Goal: Transaction & Acquisition: Purchase product/service

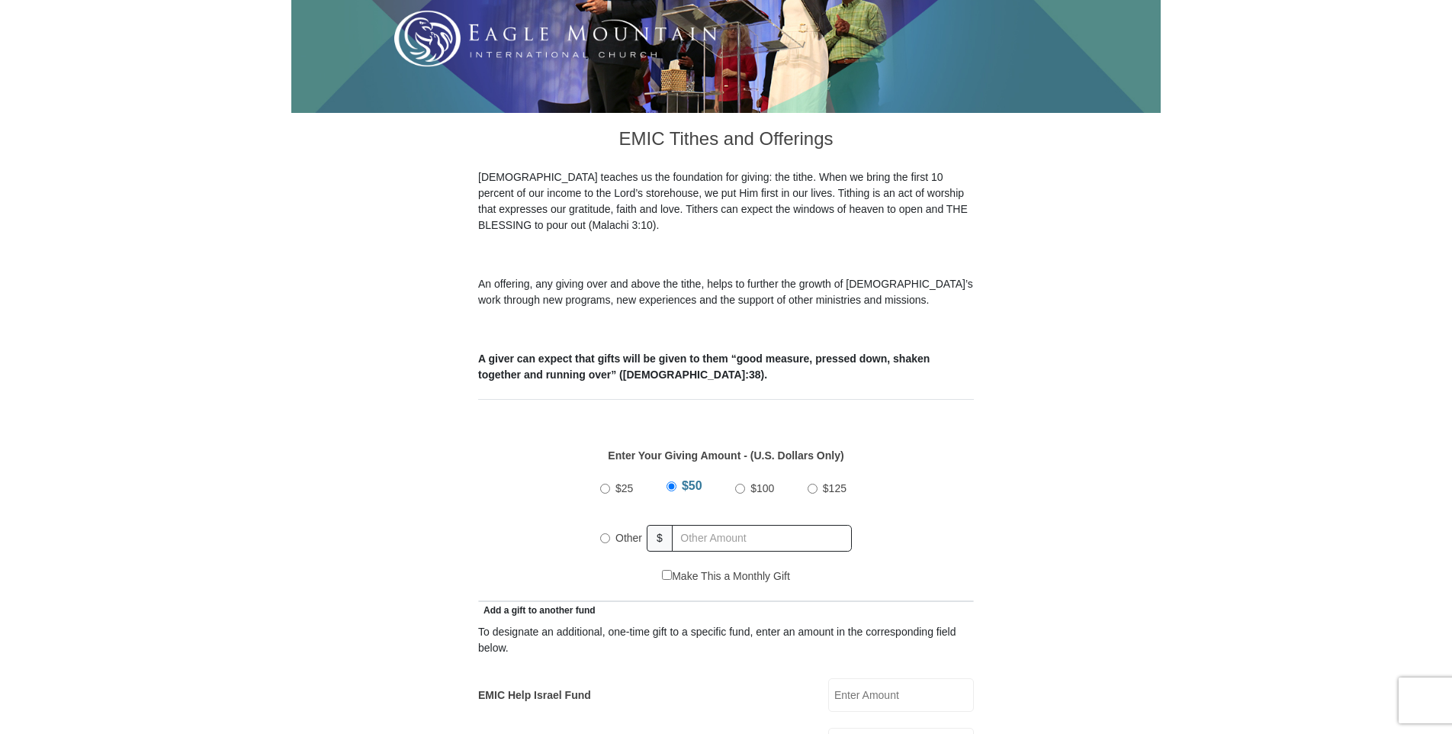
scroll to position [381, 0]
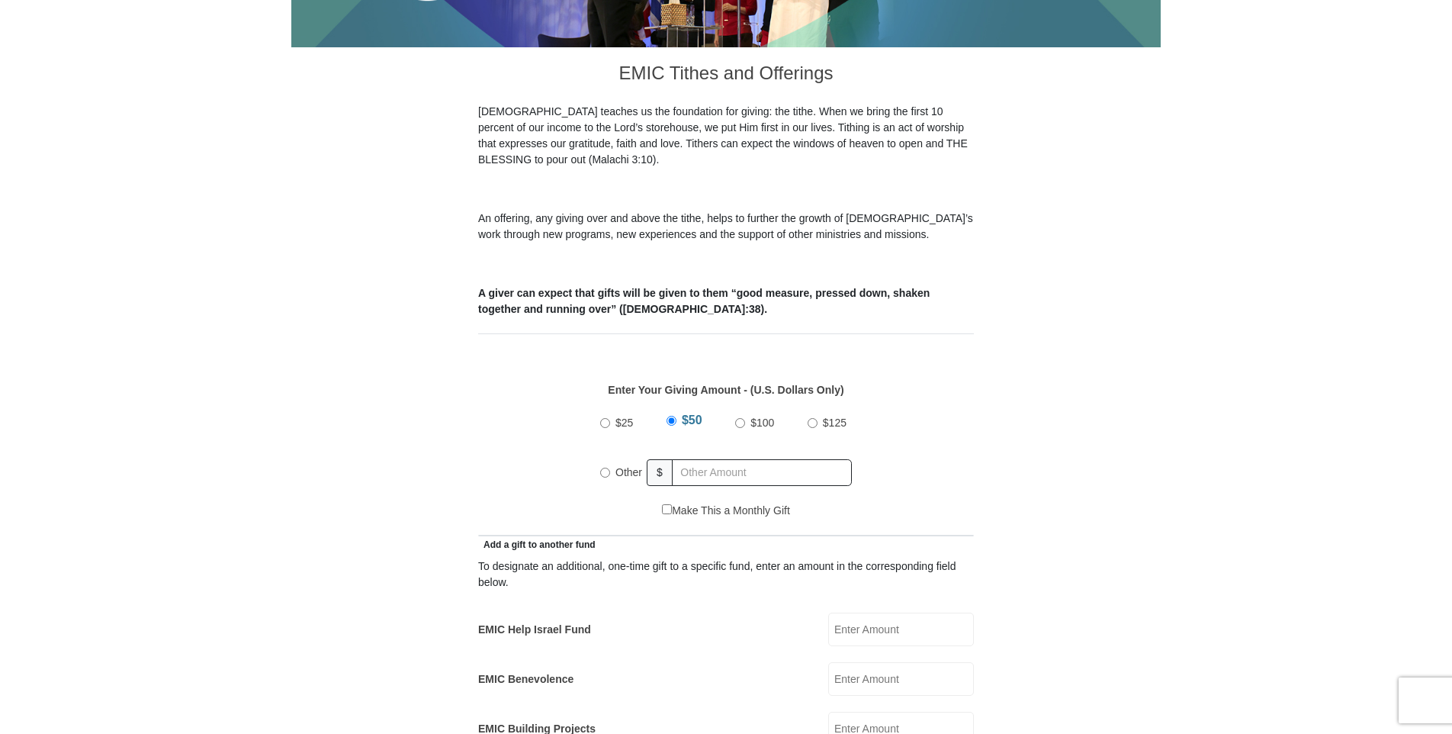
click at [605, 467] on input "Other" at bounding box center [605, 472] width 10 height 10
radio input "true"
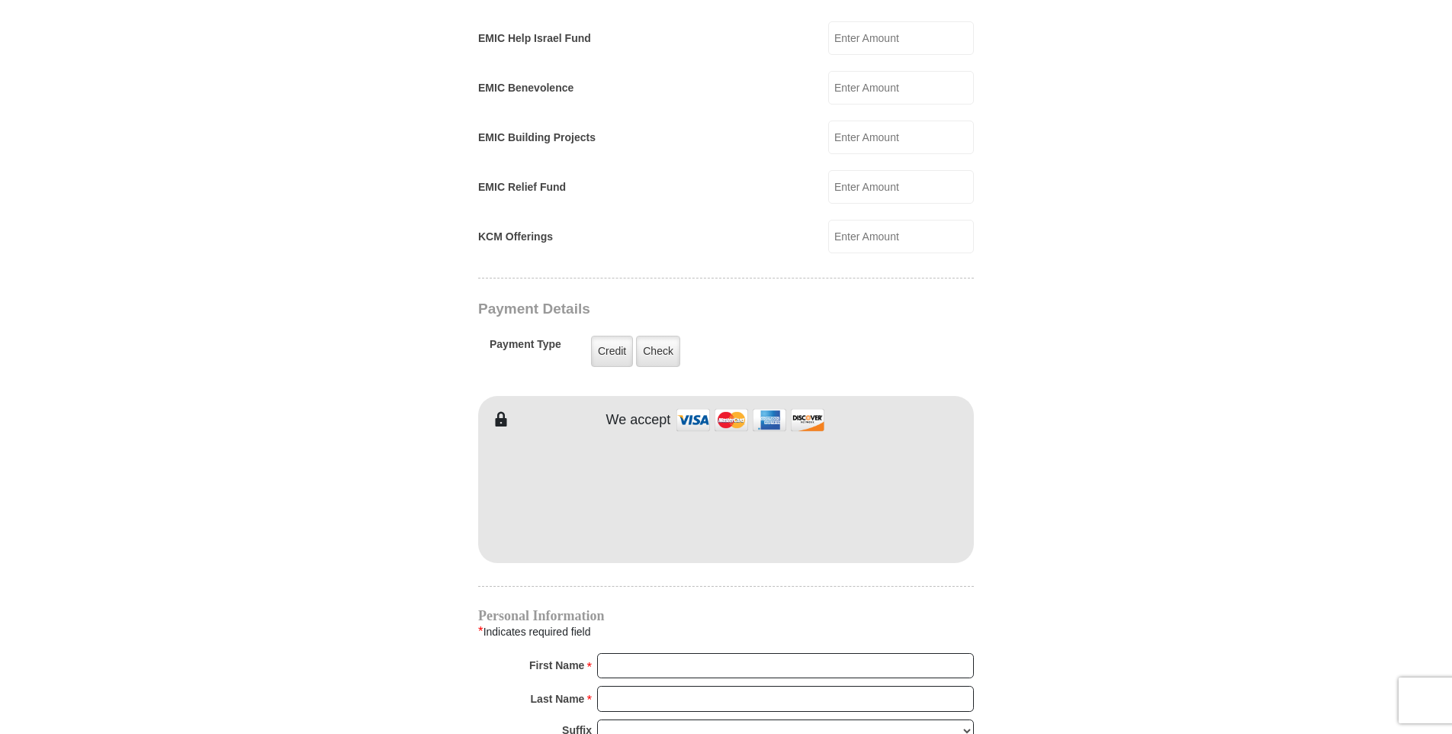
scroll to position [1068, 0]
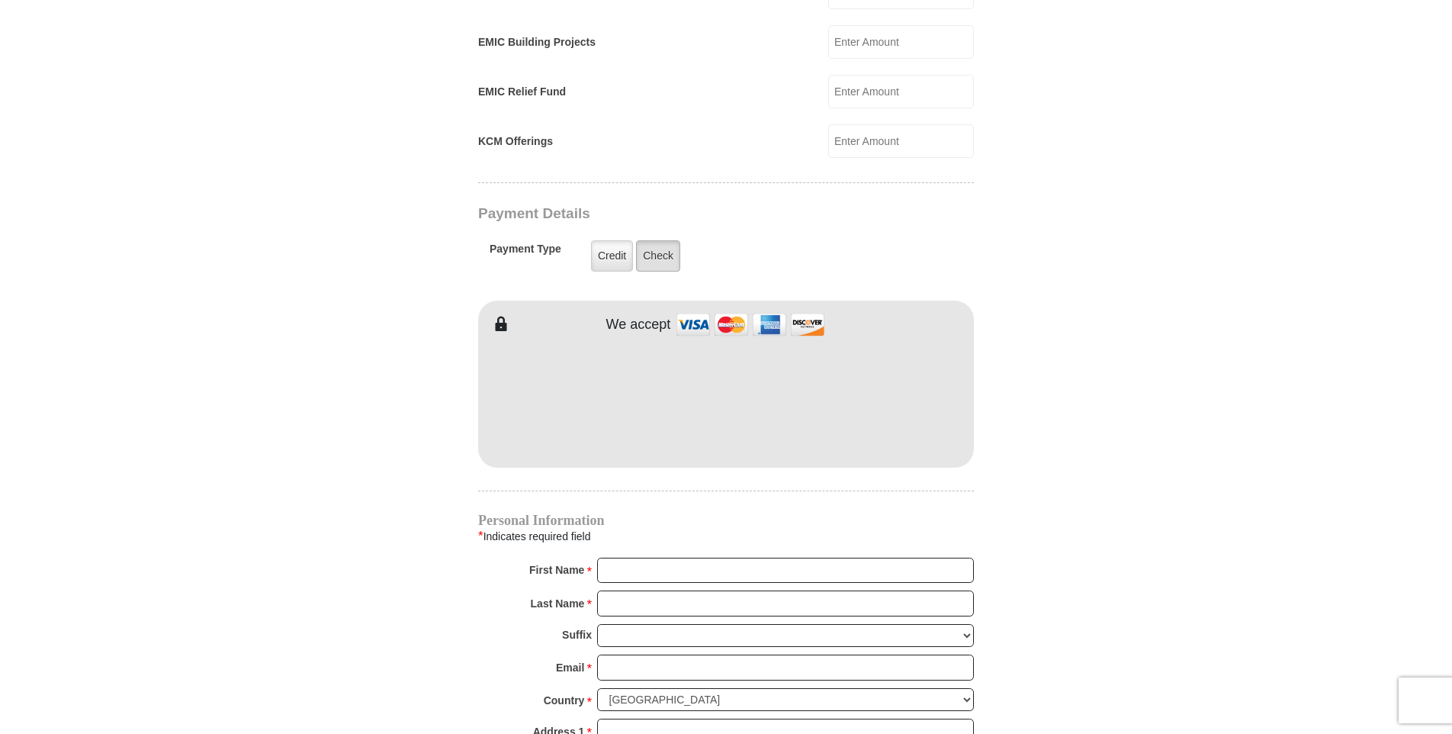
type input "70.00"
click at [669, 240] on label "Check" at bounding box center [658, 255] width 44 height 31
click at [0, 0] on input "Check" at bounding box center [0, 0] width 0 height 0
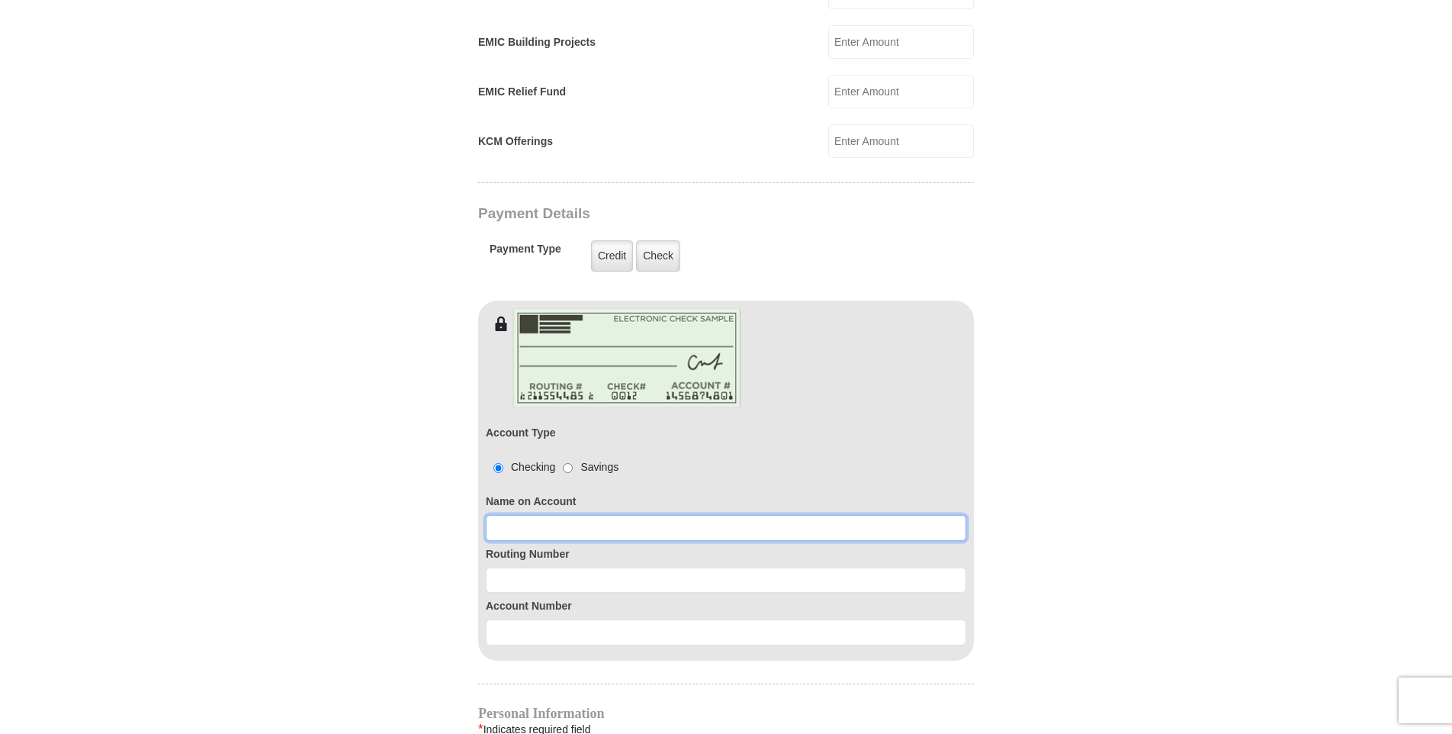
click at [562, 515] on input at bounding box center [726, 528] width 480 height 26
type input "Deana G Brooks"
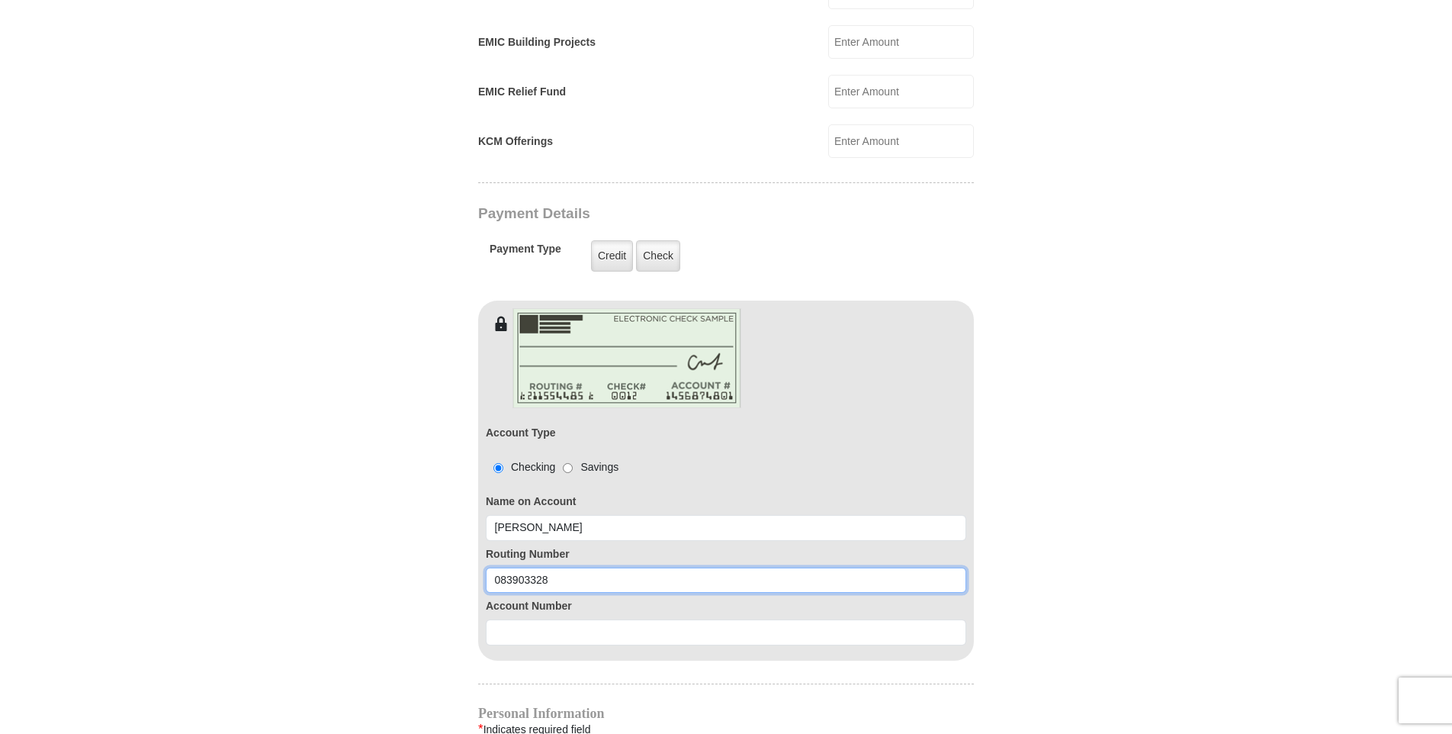
type input "083903328"
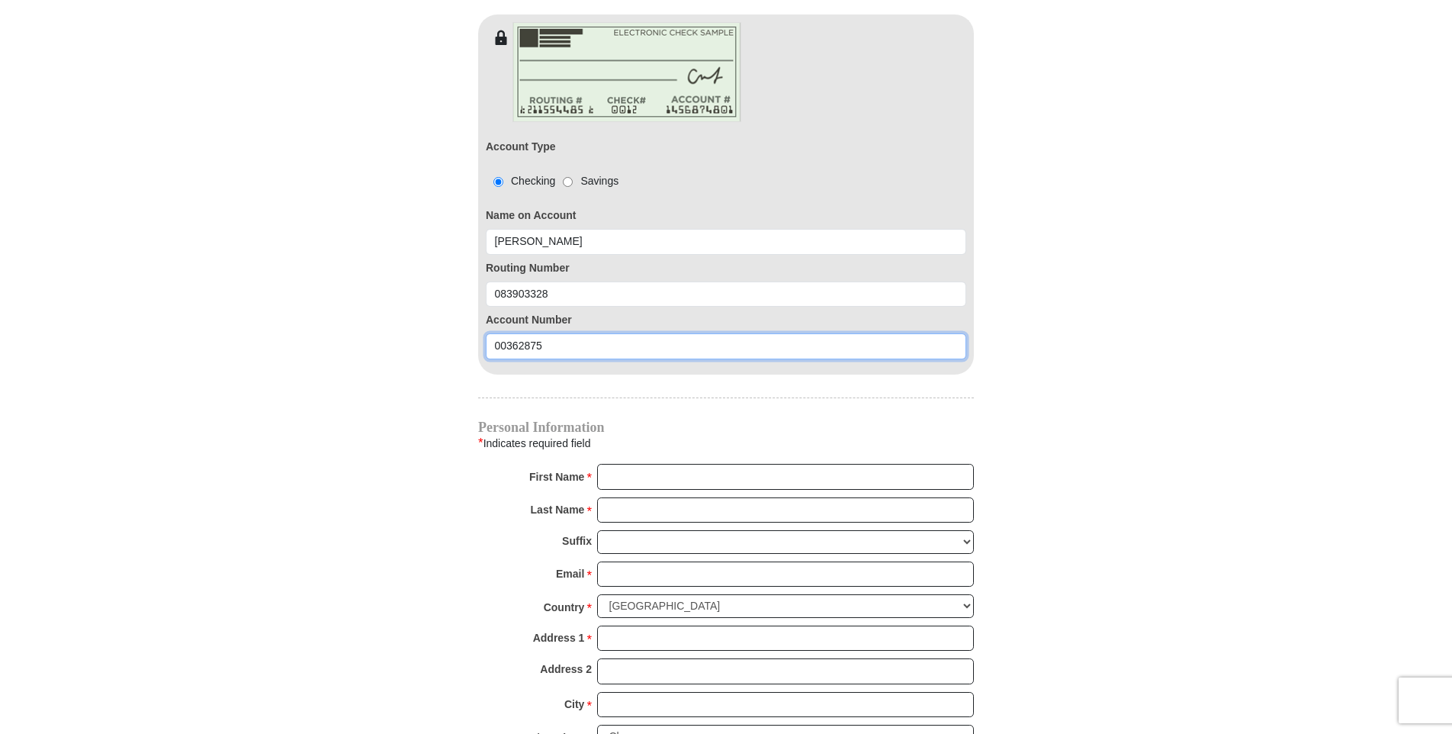
scroll to position [1373, 0]
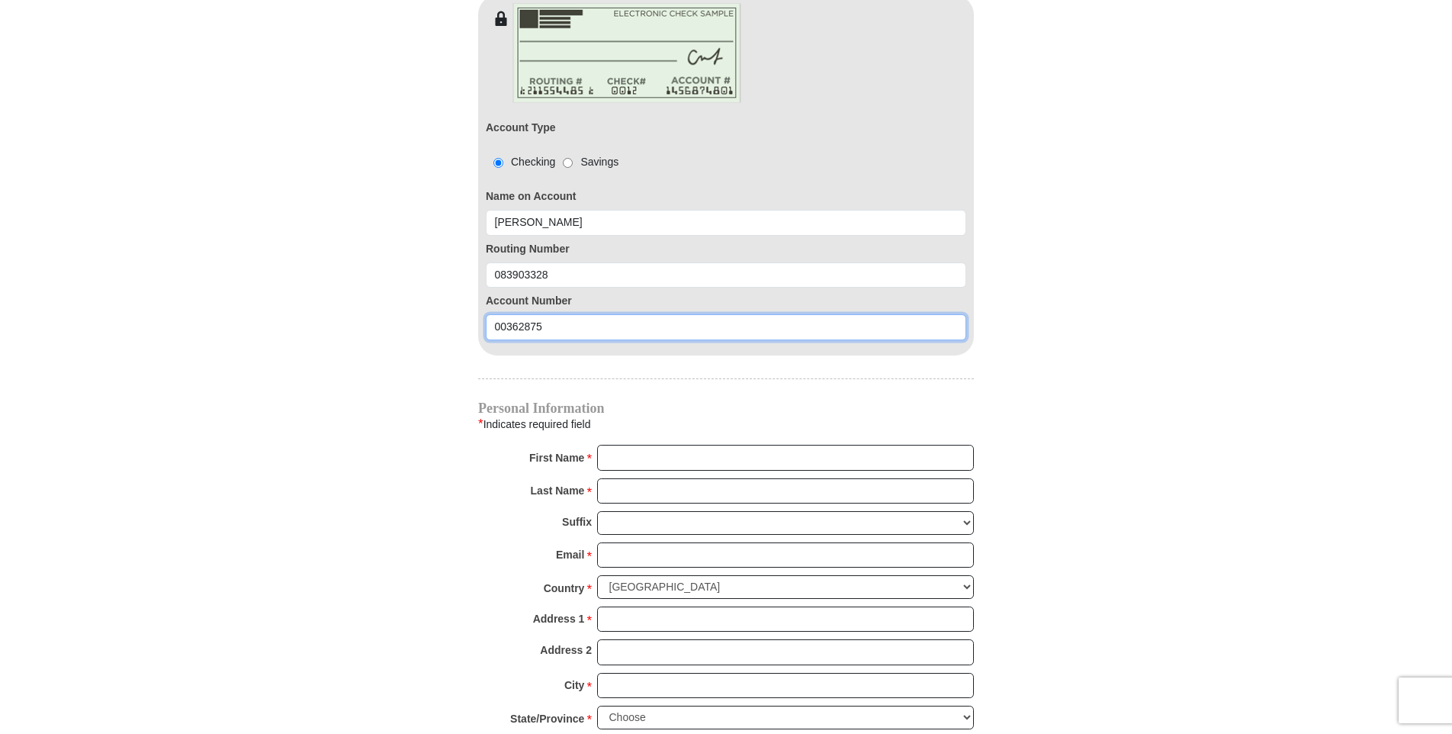
type input "00362875"
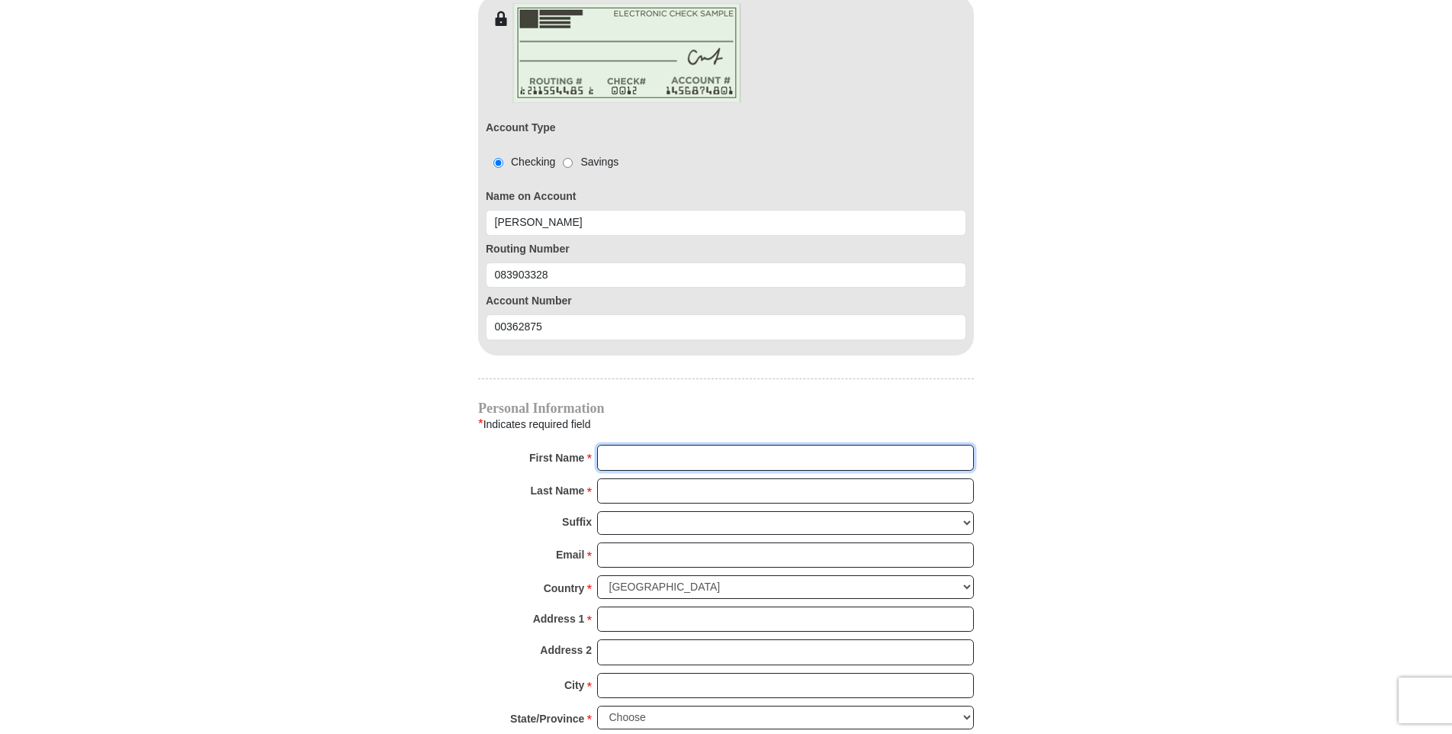
click at [739, 446] on input "First Name *" at bounding box center [785, 458] width 377 height 26
type input "Deana G"
type input "Brooks"
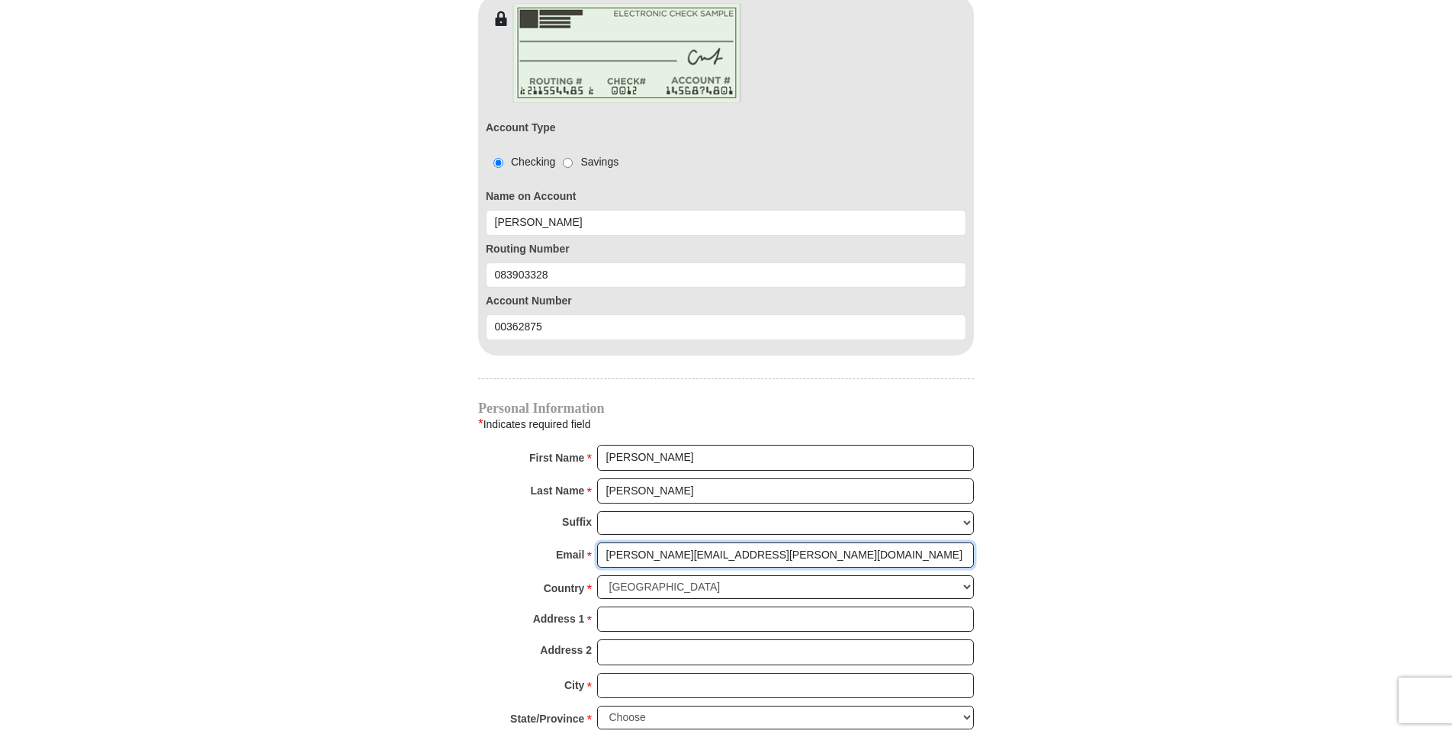
type input "deana.brooks@ymail.com"
type input "26 Gentleman Lane"
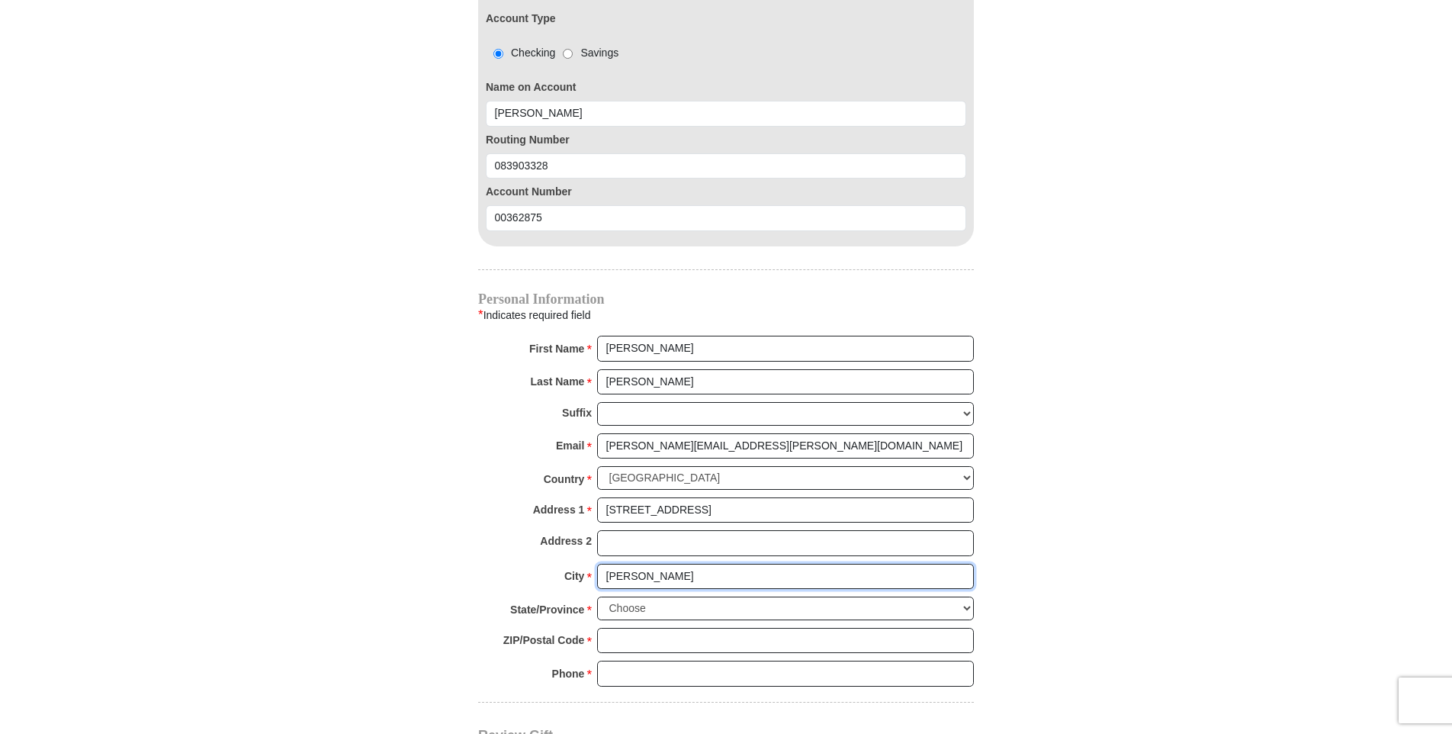
scroll to position [1754, 0]
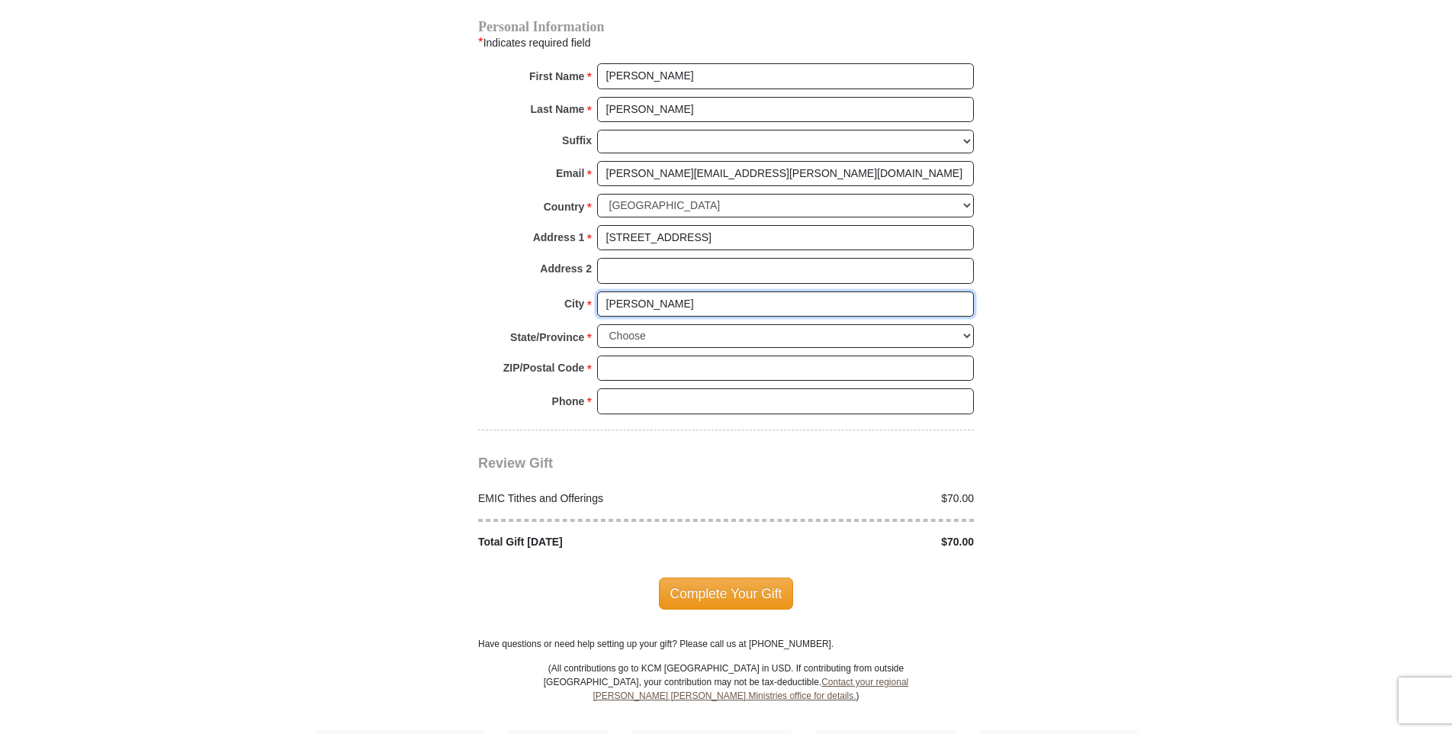
type input "Benton"
click at [965, 324] on select "Choose Alabama Alaska American Samoa Arizona Arkansas Armed Forces Americas Arm…" at bounding box center [785, 336] width 377 height 24
select select "KY"
click at [597, 324] on select "Choose Alabama Alaska American Samoa Arizona Arkansas Armed Forces Americas Arm…" at bounding box center [785, 336] width 377 height 24
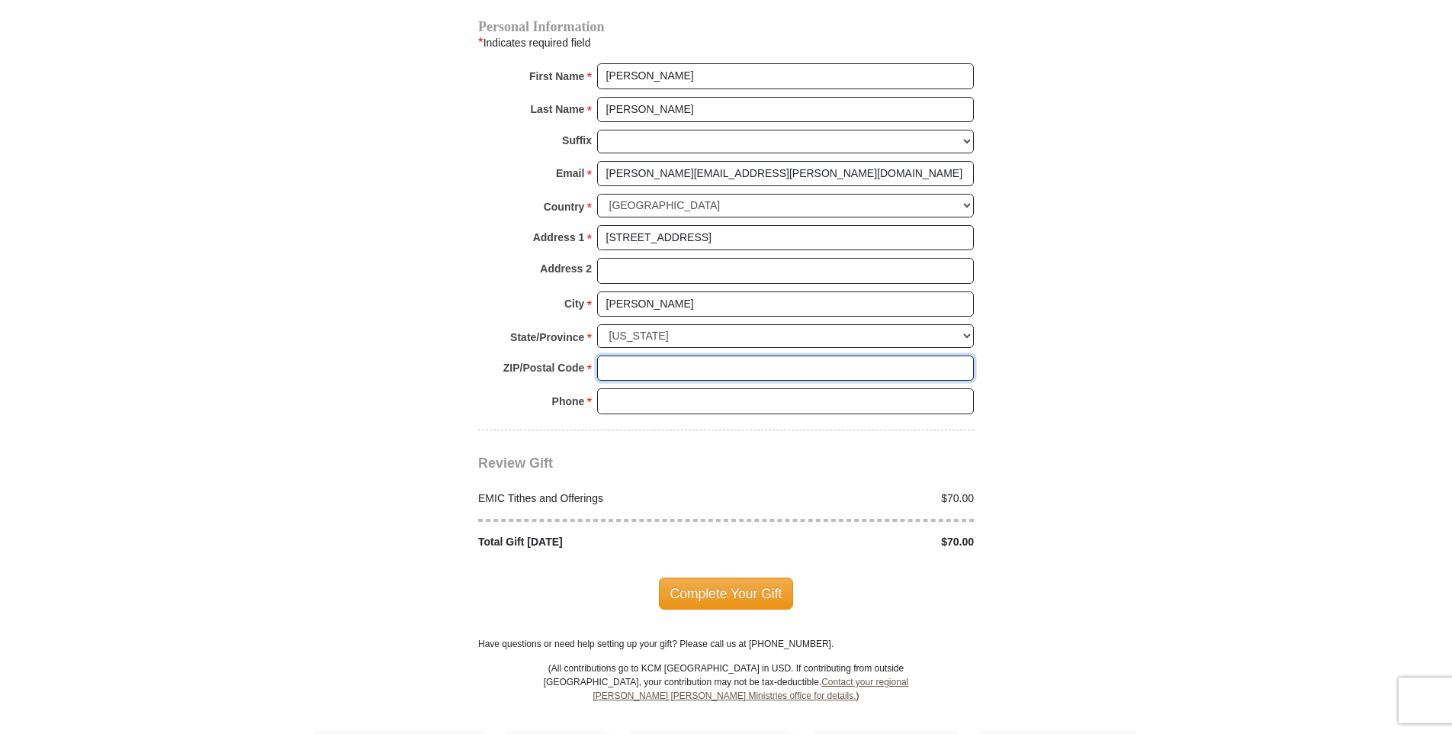
click at [641, 355] on input "ZIP/Postal Code *" at bounding box center [785, 368] width 377 height 26
type input "42025"
click at [655, 394] on input "Phone * *" at bounding box center [785, 401] width 377 height 26
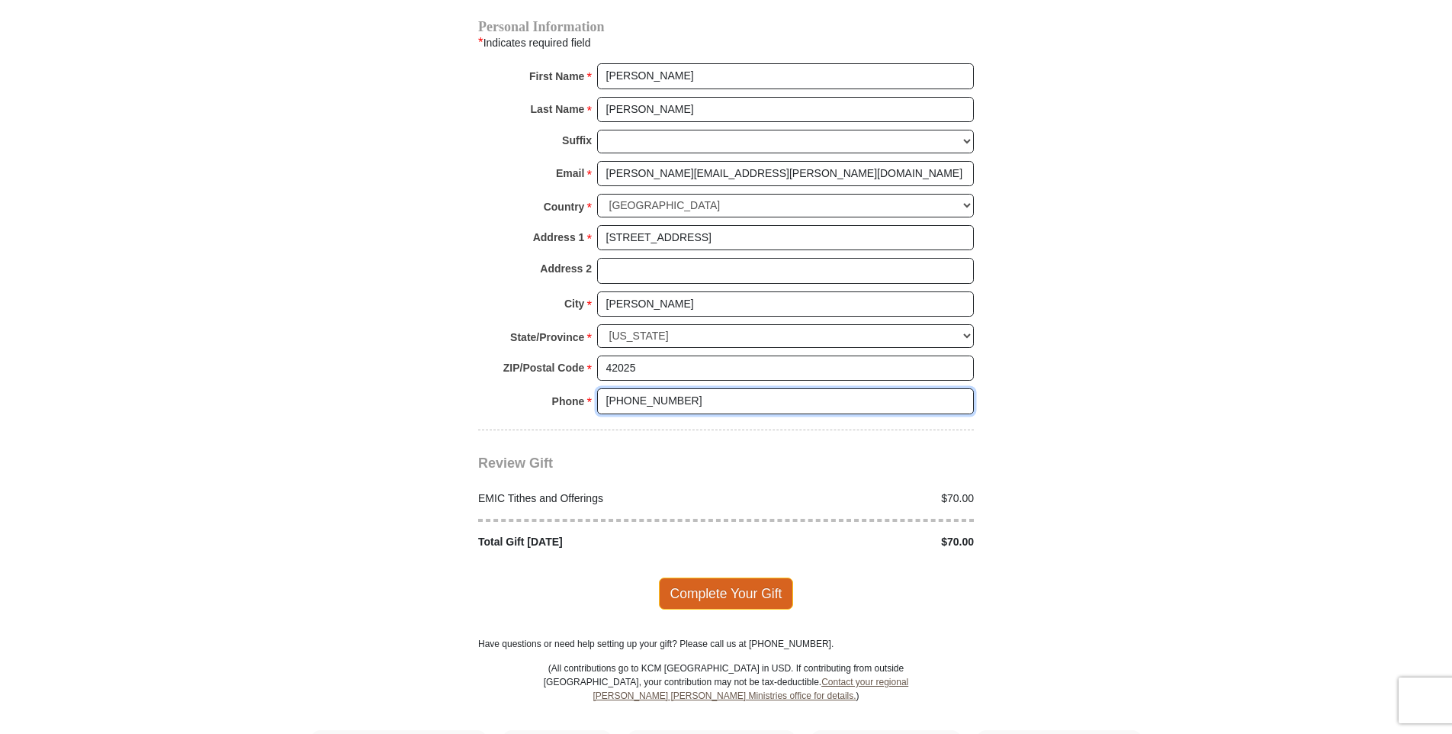
type input "270-252-5133"
click at [718, 580] on span "Complete Your Gift" at bounding box center [726, 593] width 135 height 32
